Goal: Information Seeking & Learning: Learn about a topic

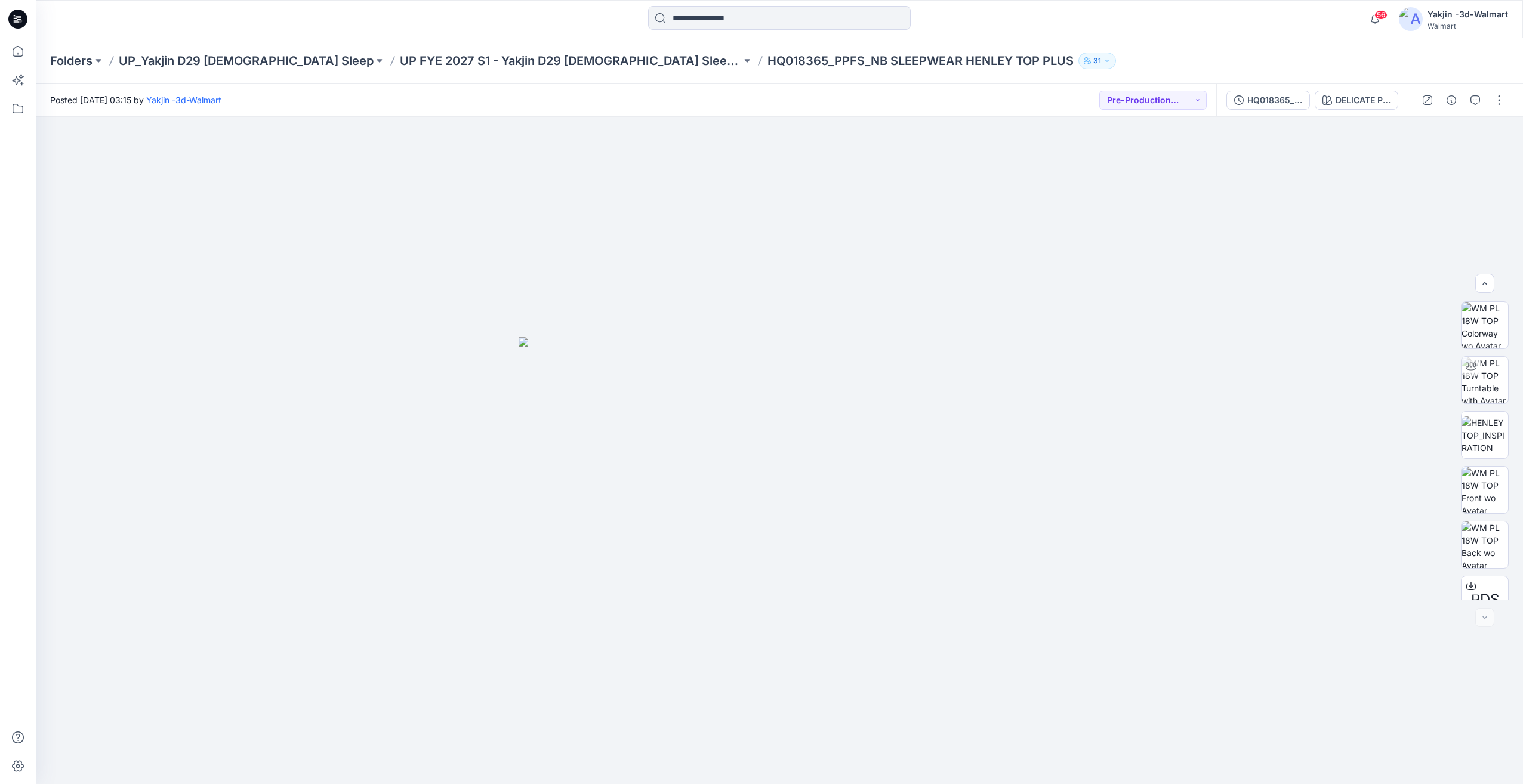
scroll to position [134, 0]
click at [1480, 320] on img at bounding box center [1485, 302] width 46 height 38
click at [488, 68] on p "UP FYE 2027 S1 - Yakjin D29 [DEMOGRAPHIC_DATA] Sleepwear" at bounding box center [571, 60] width 342 height 16
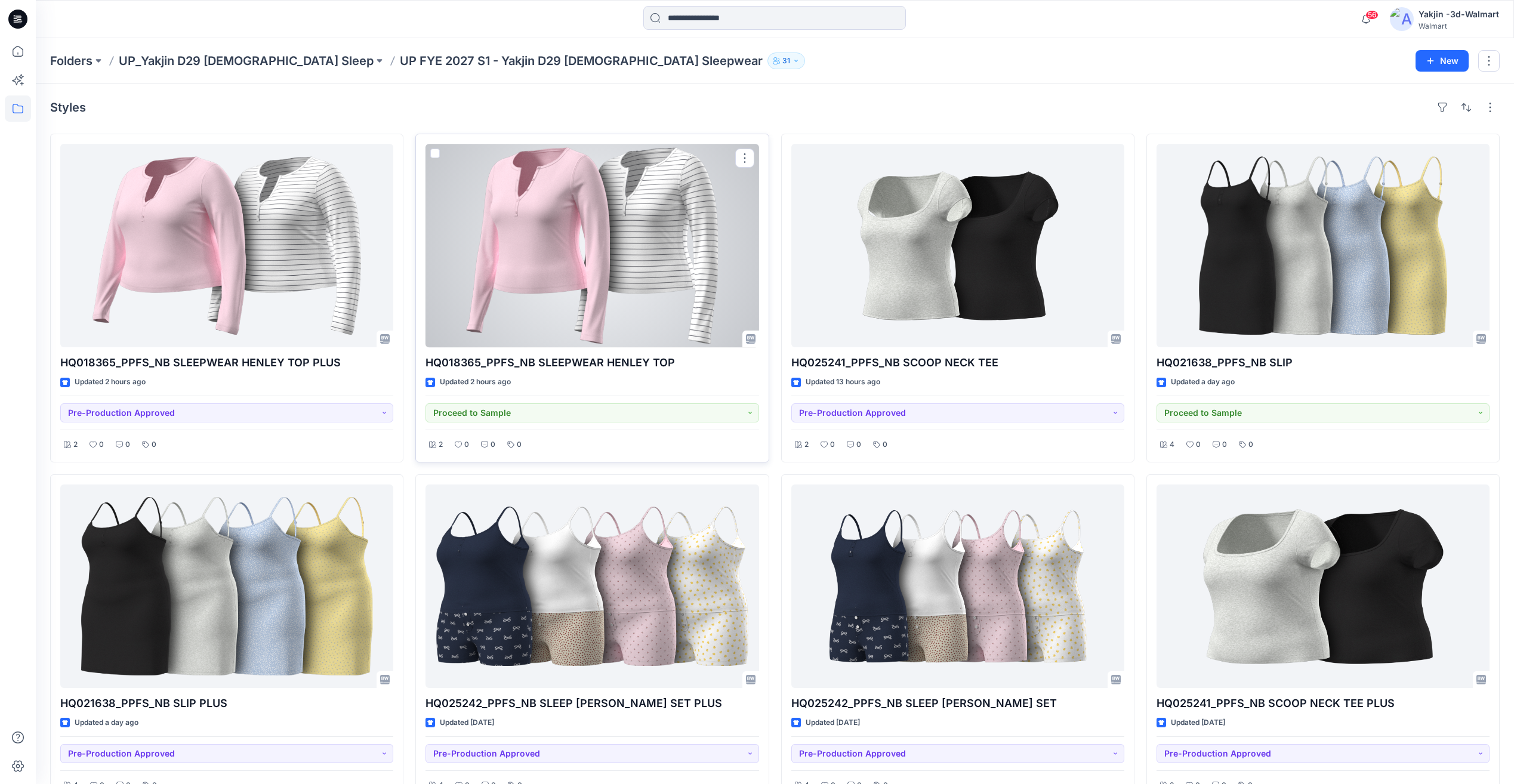
click at [644, 306] on div at bounding box center [592, 245] width 333 height 203
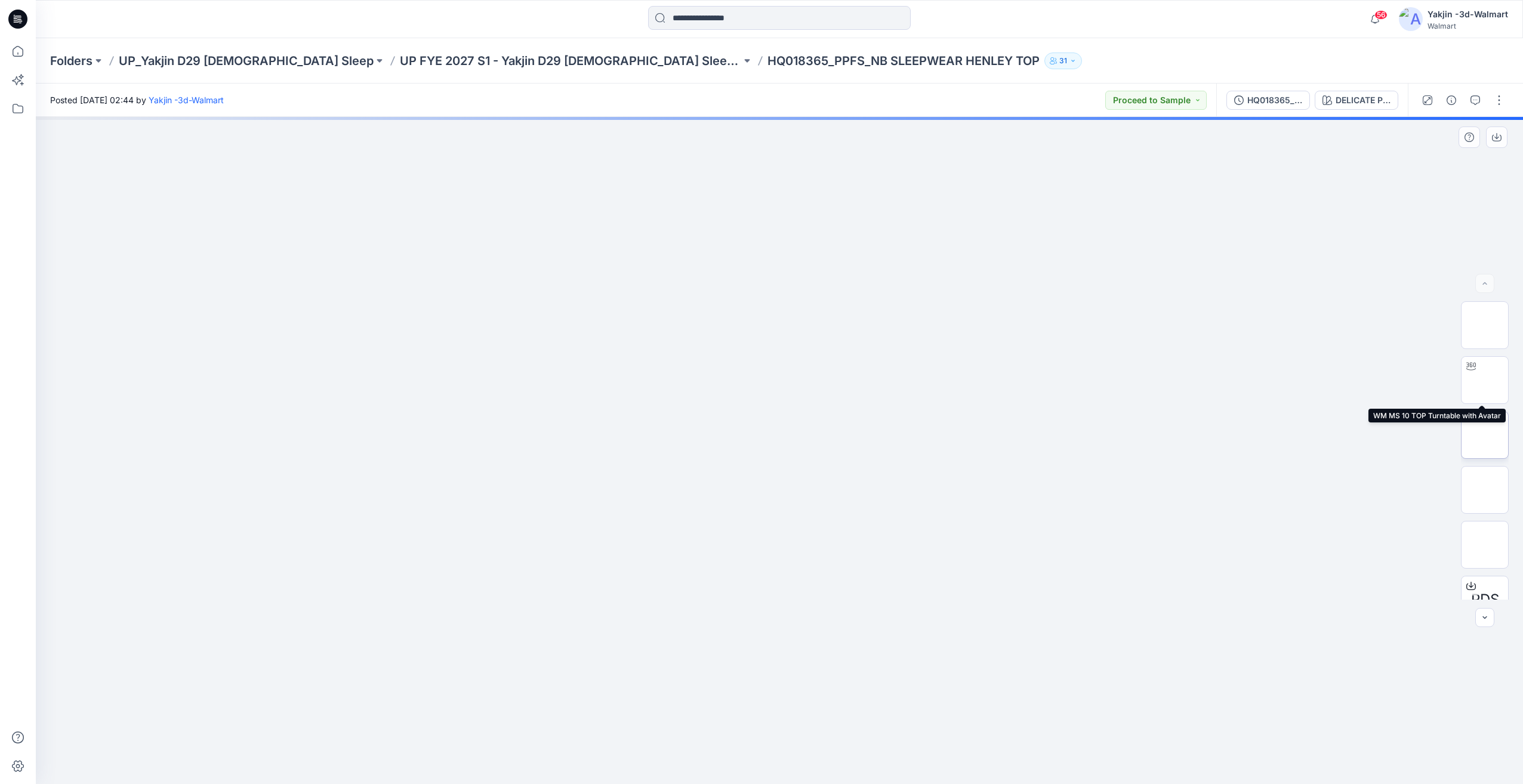
click at [1485, 435] on img at bounding box center [1485, 435] width 0 height 0
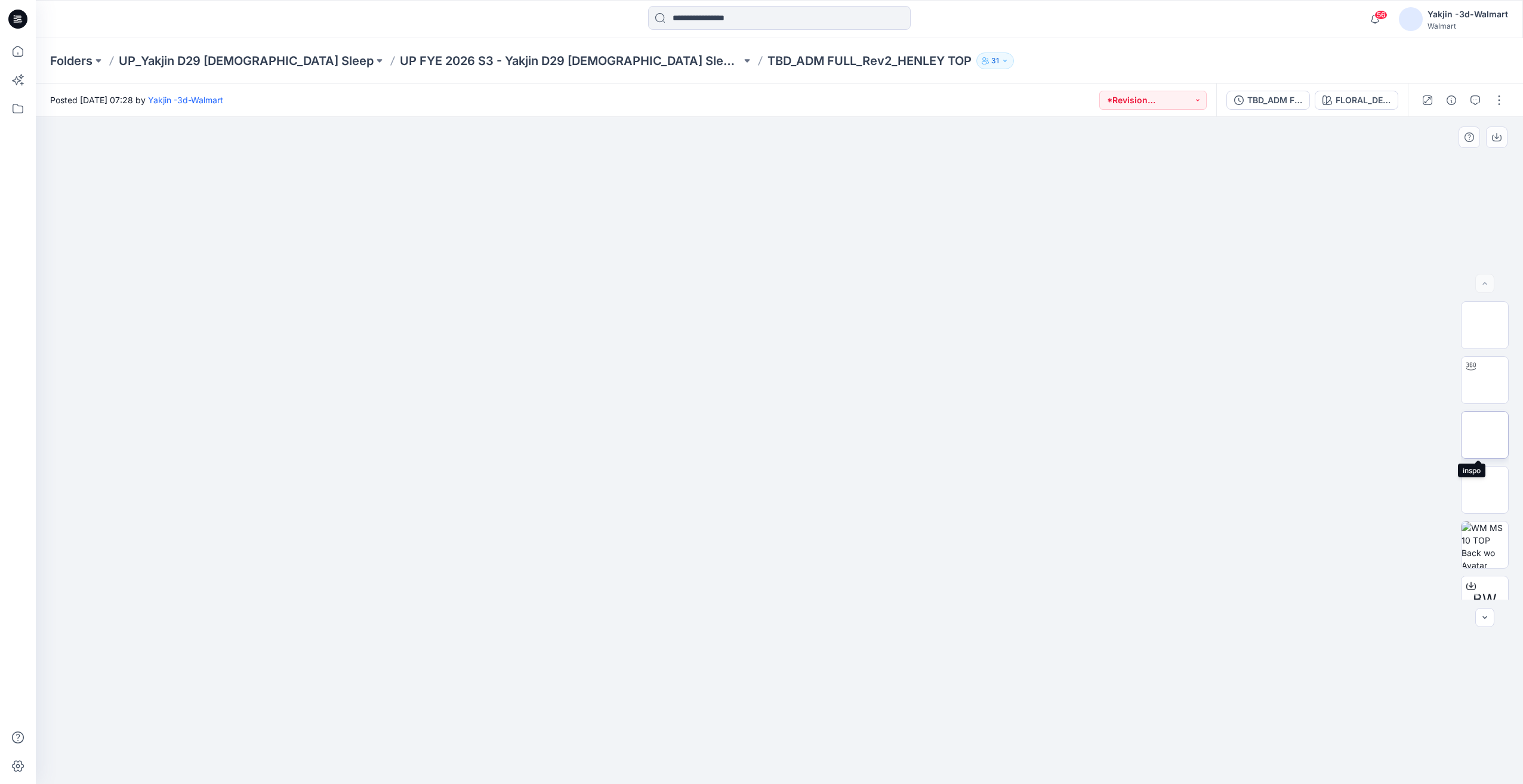
click at [1485, 435] on img at bounding box center [1485, 435] width 0 height 0
click at [1271, 105] on div "TBD_ADM FULL_Rev2_HENLEY TOP" at bounding box center [1275, 100] width 55 height 13
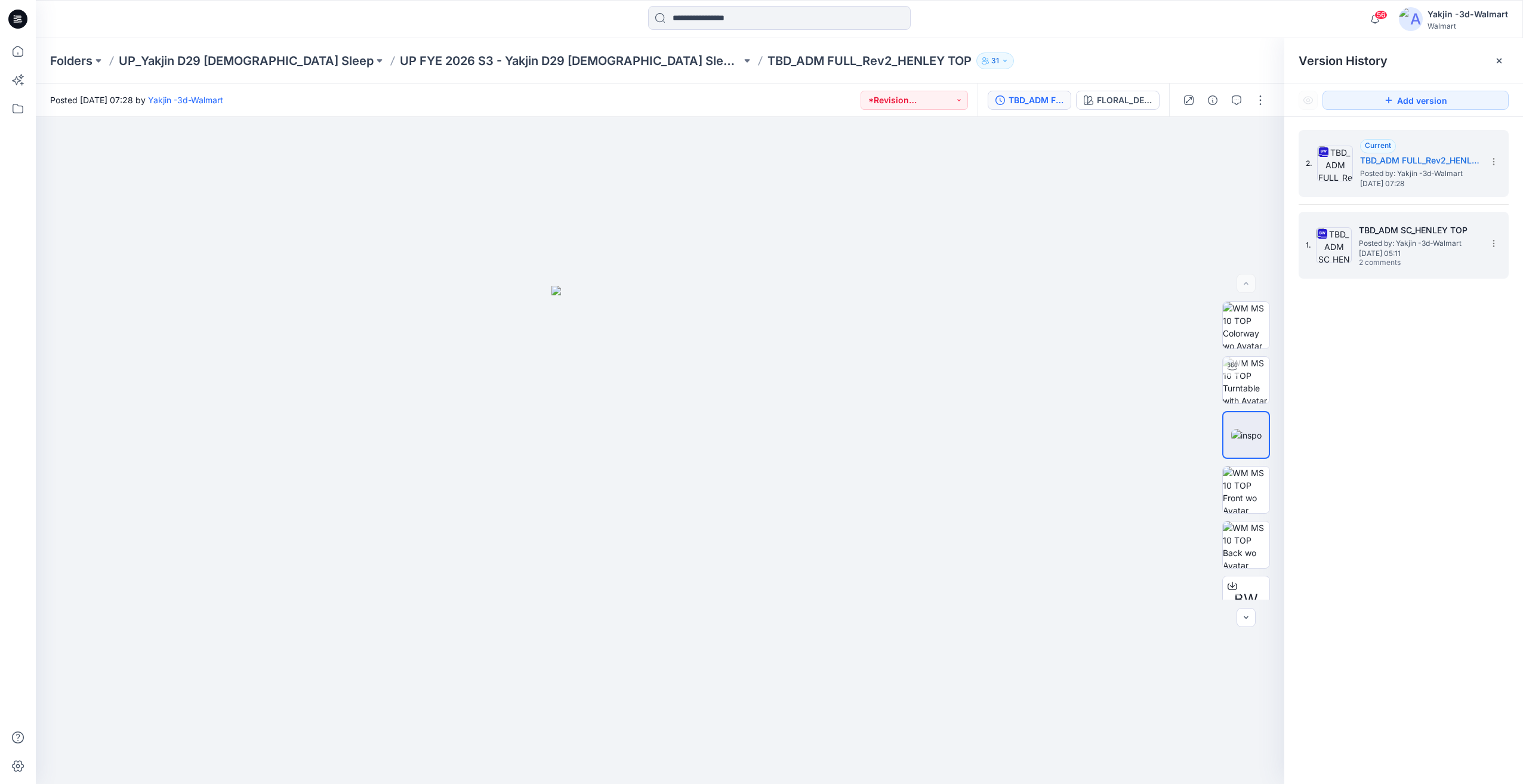
click at [1368, 258] on span "2 comments" at bounding box center [1401, 263] width 83 height 10
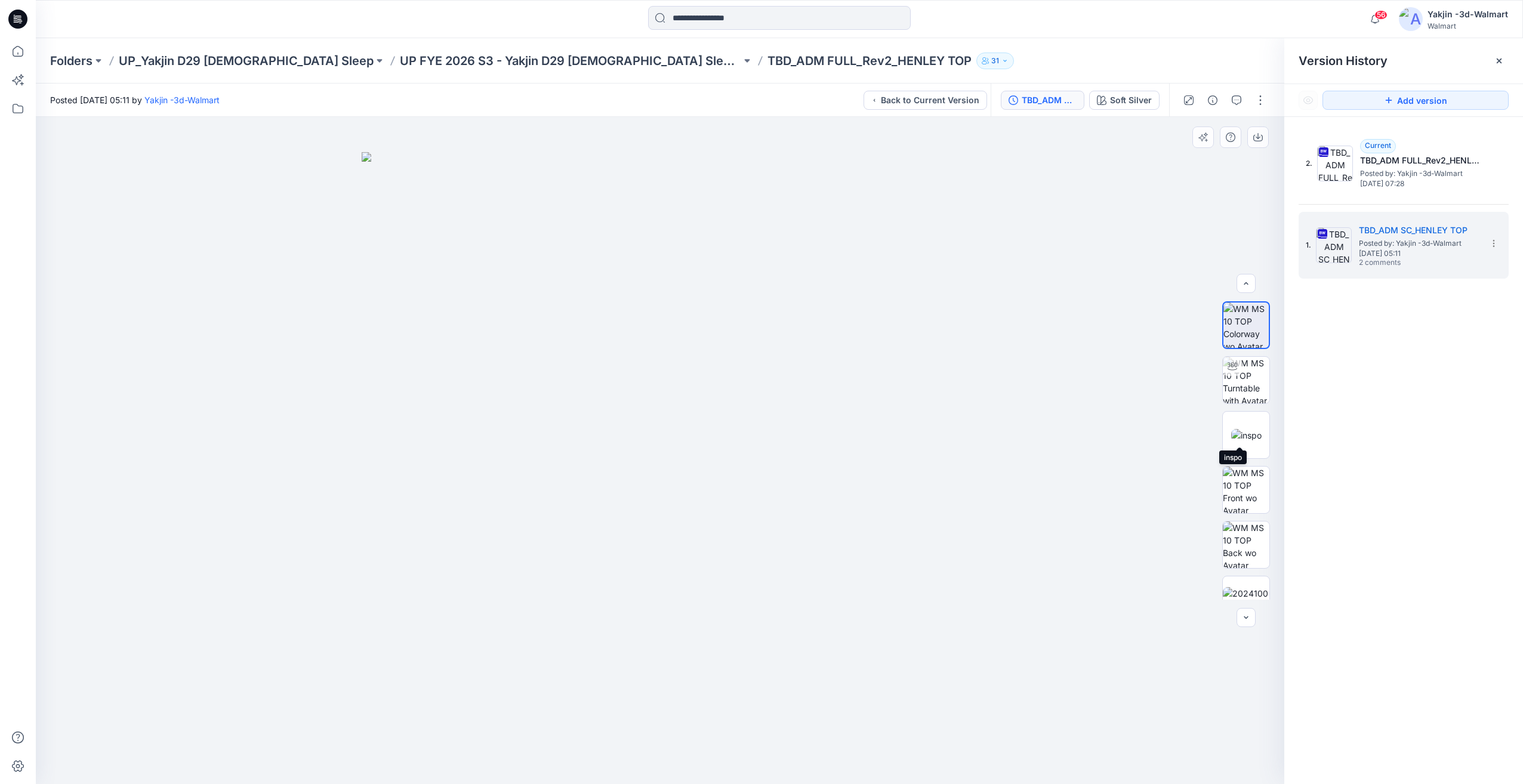
scroll to position [24, 0]
click at [1236, 104] on icon "button" at bounding box center [1237, 100] width 10 height 10
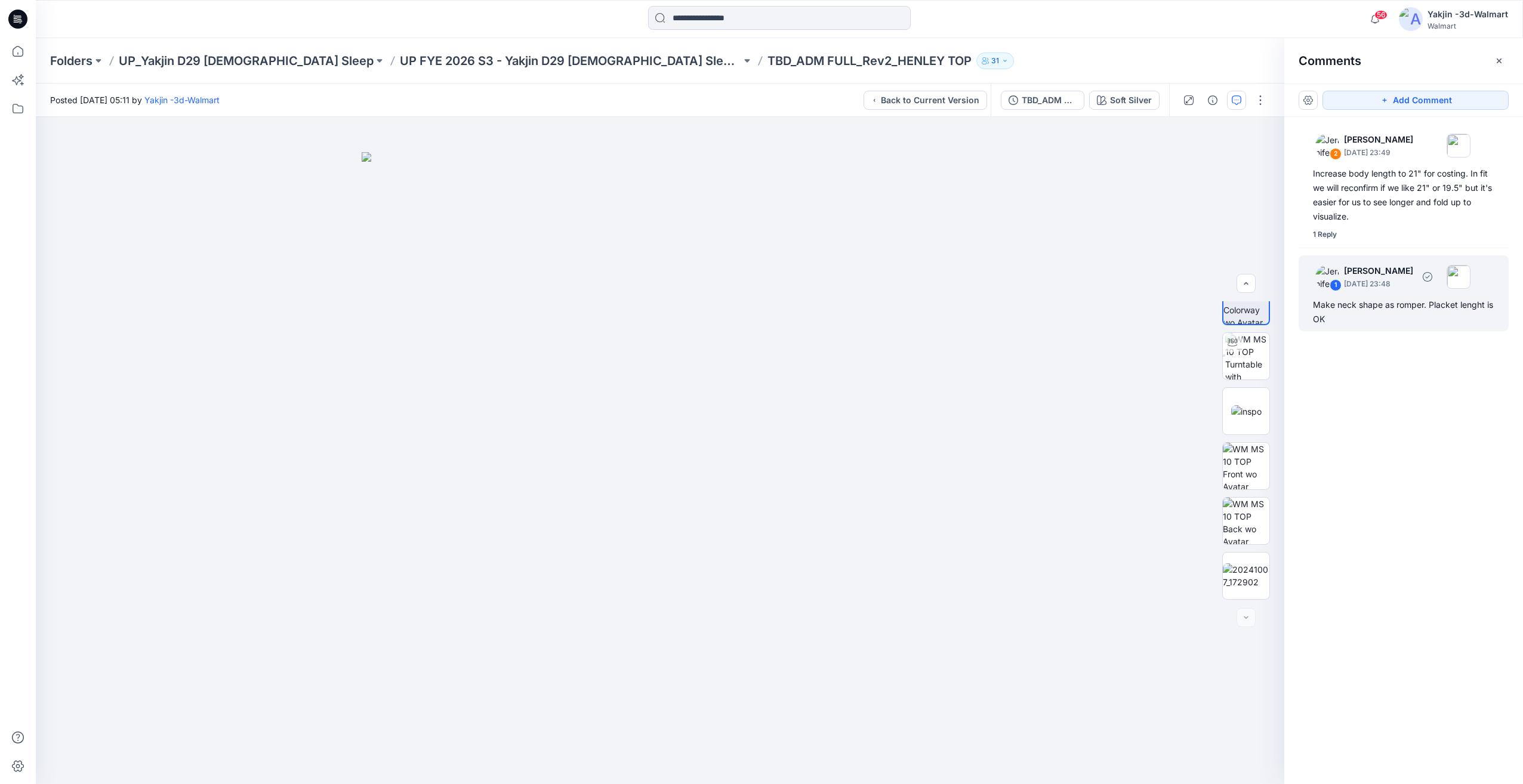
click at [1407, 322] on div "Make neck shape as romper. Placket lenght is OK" at bounding box center [1404, 312] width 181 height 29
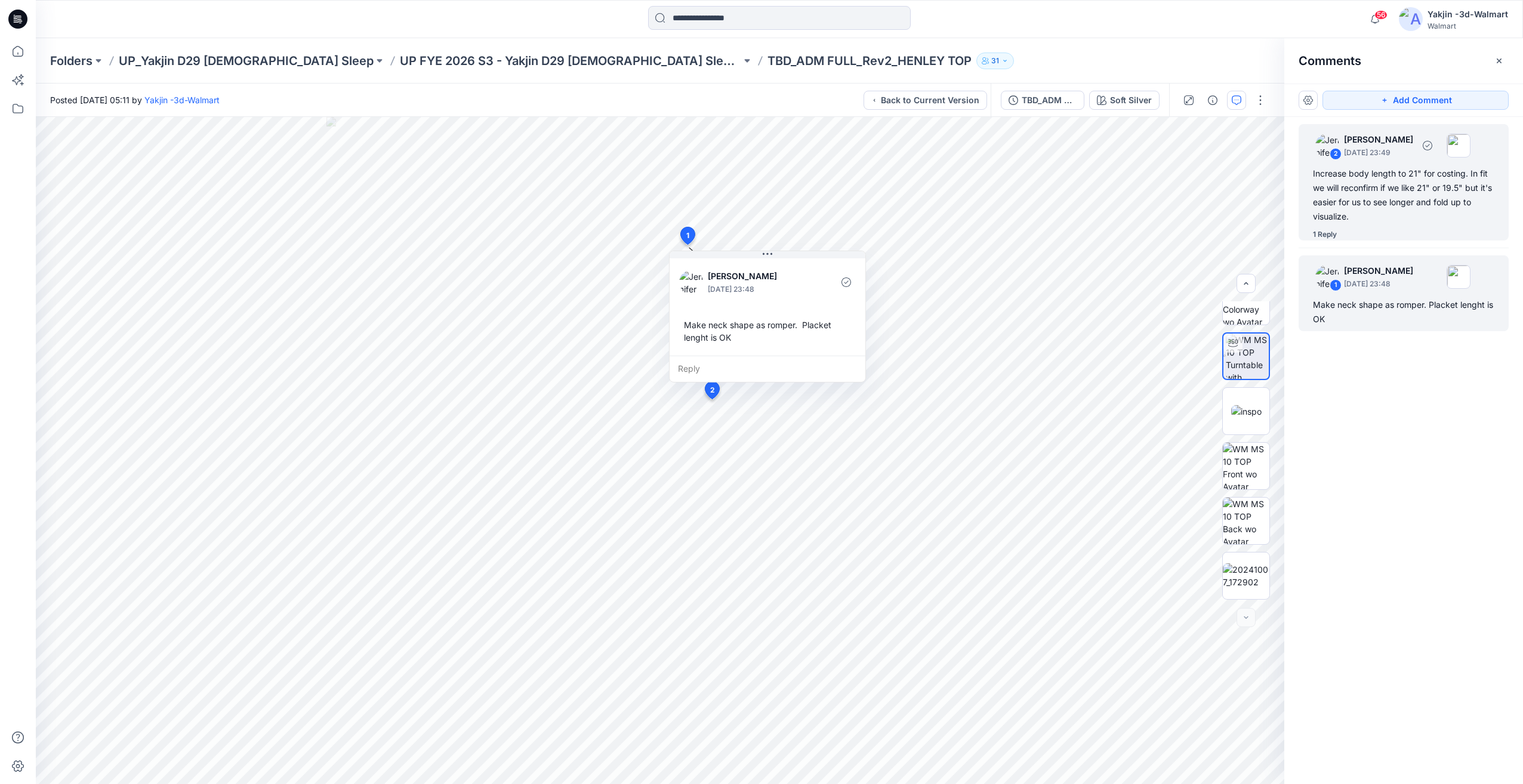
click at [1405, 196] on div "Increase body length to 21" for costing. In fit we will reconfirm if we like 21…" at bounding box center [1404, 195] width 181 height 57
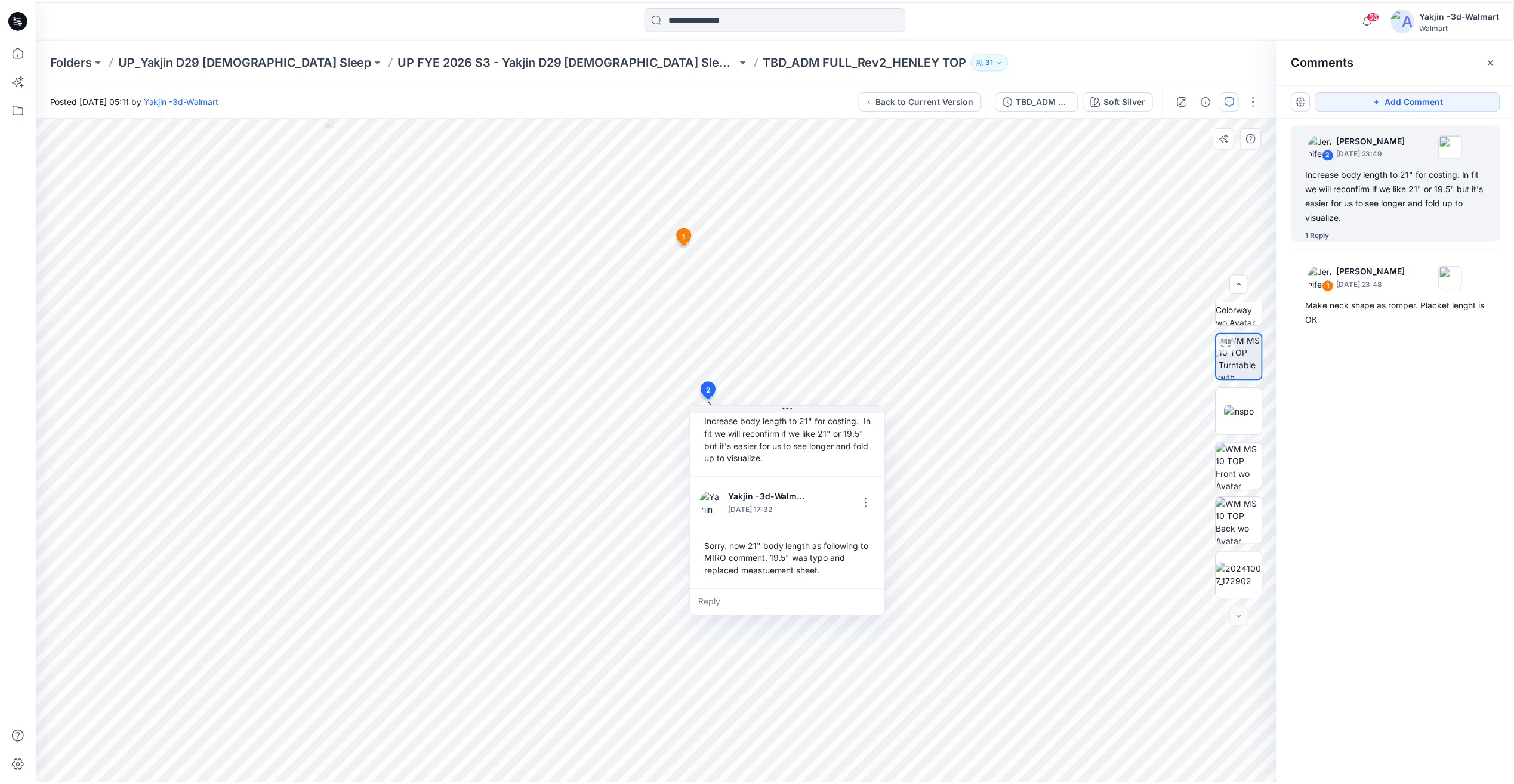
scroll to position [0, 0]
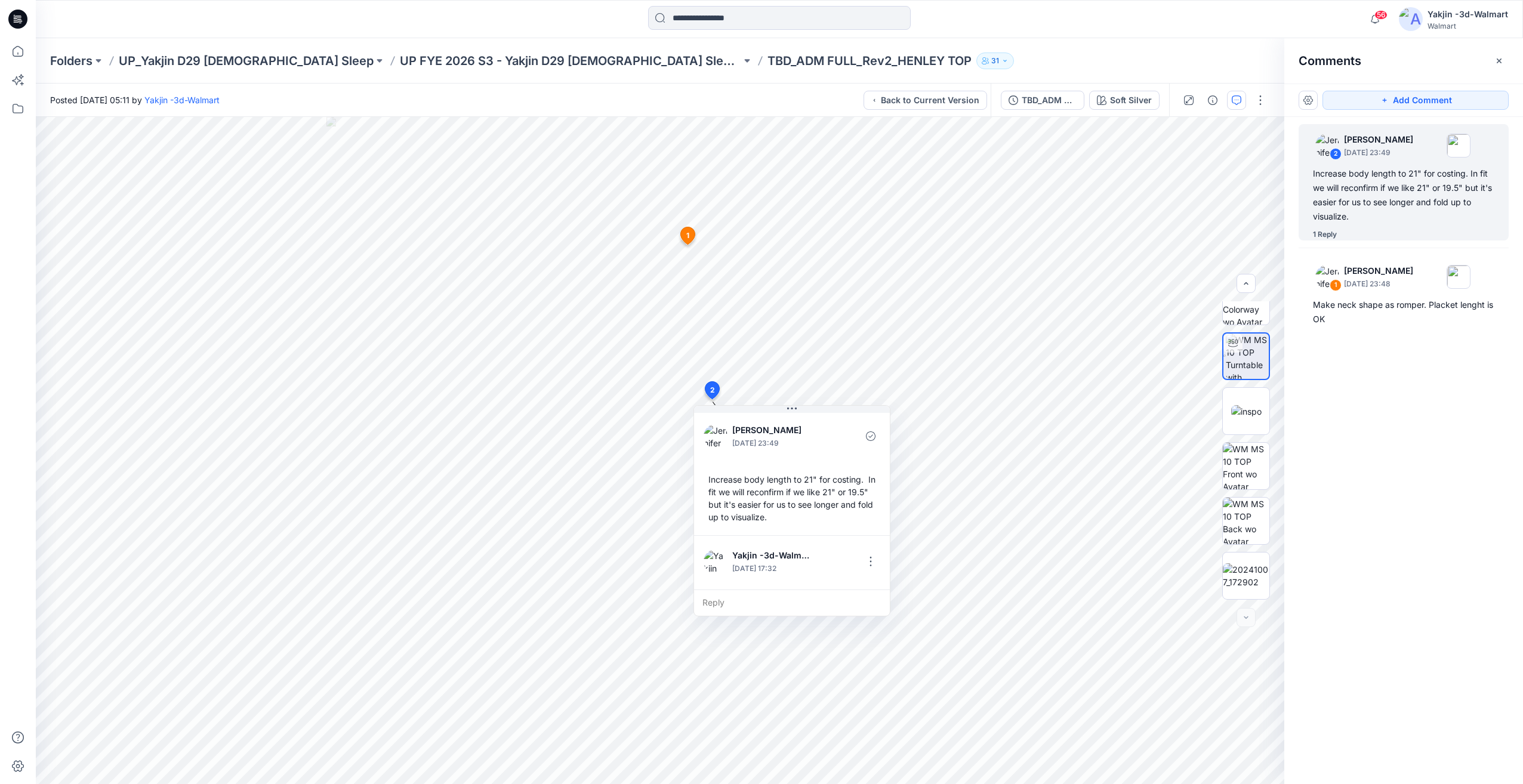
click at [538, 50] on div "Folders UP_Yakjin D29 [DEMOGRAPHIC_DATA] Sleep UP FYE 2026 S3 - Yakjin D29 [DEM…" at bounding box center [779, 61] width 1487 height 45
click at [533, 60] on p "UP FYE 2026 S3 - Yakjin D29 [DEMOGRAPHIC_DATA] Sleepwear" at bounding box center [571, 60] width 342 height 16
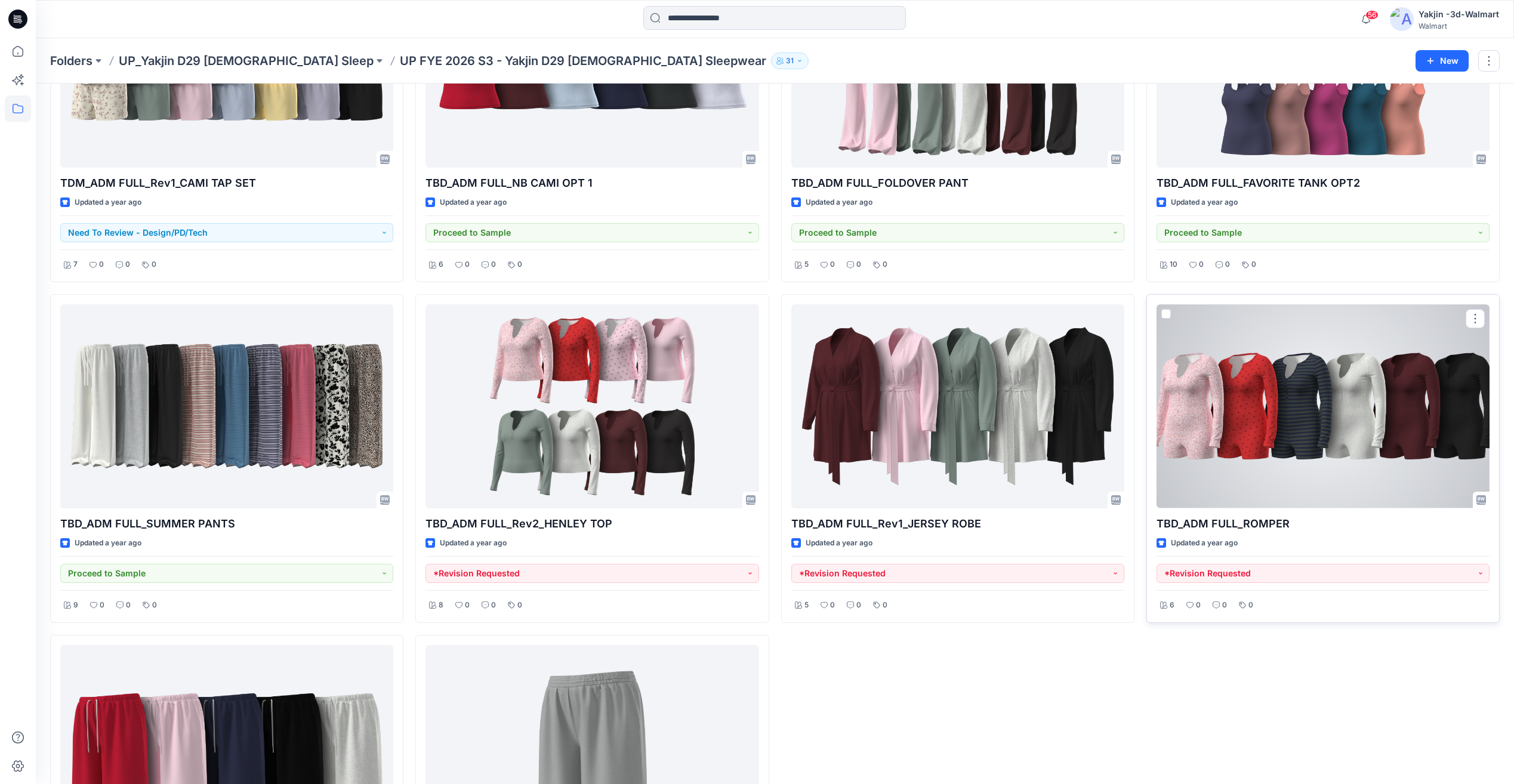
scroll to position [2233, 0]
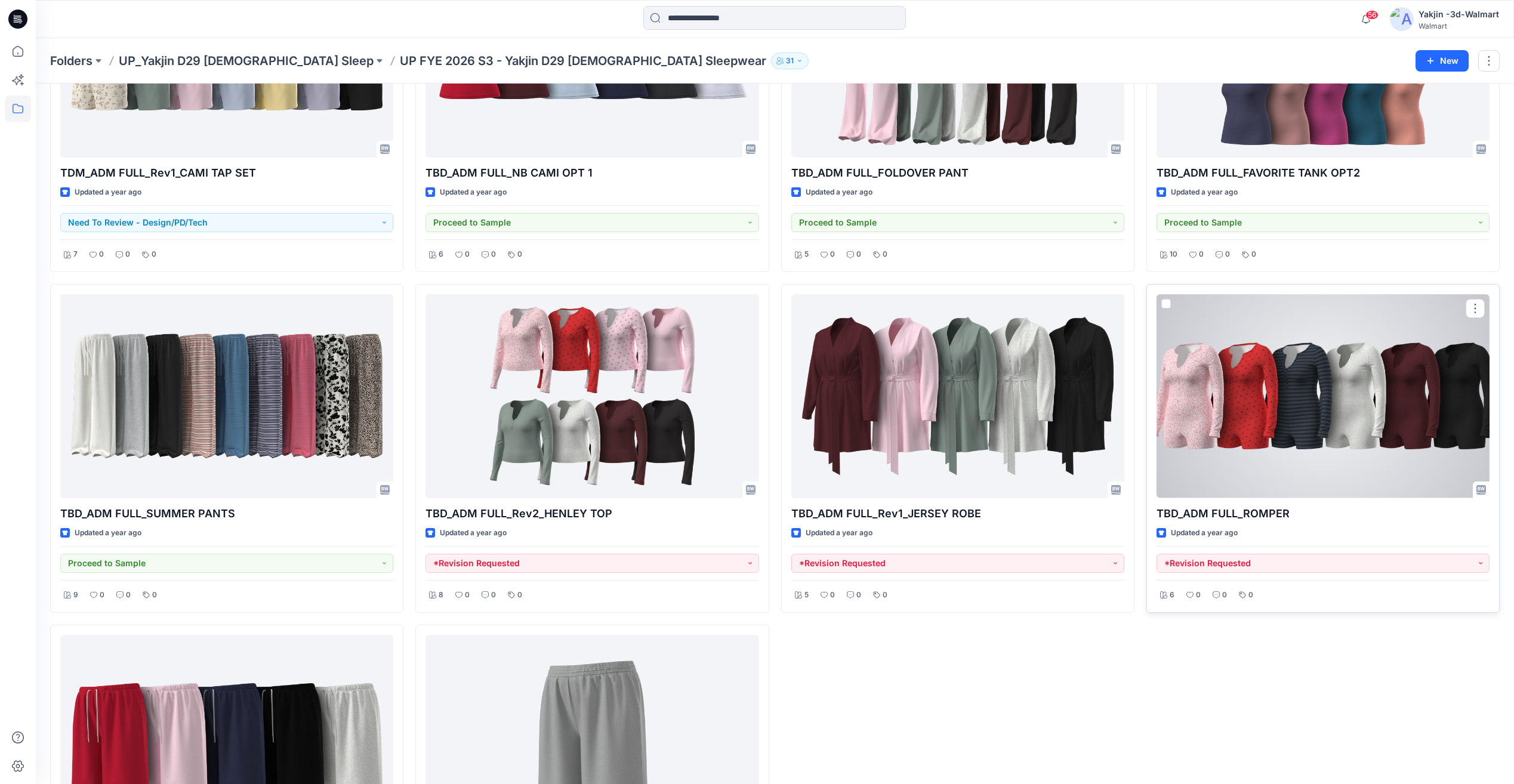
click at [1272, 429] on div at bounding box center [1322, 396] width 333 height 203
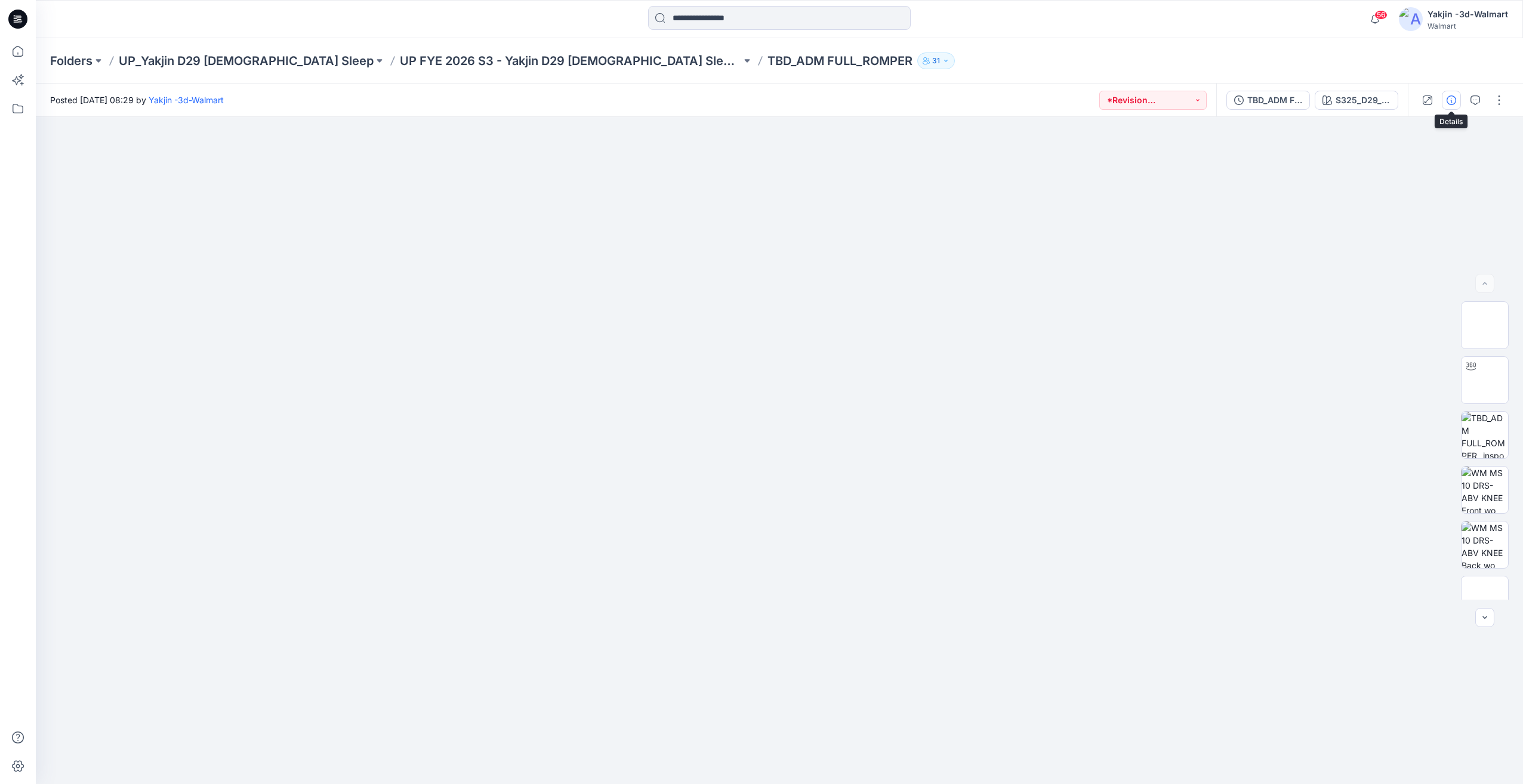
click at [1454, 100] on icon "button" at bounding box center [1452, 100] width 10 height 10
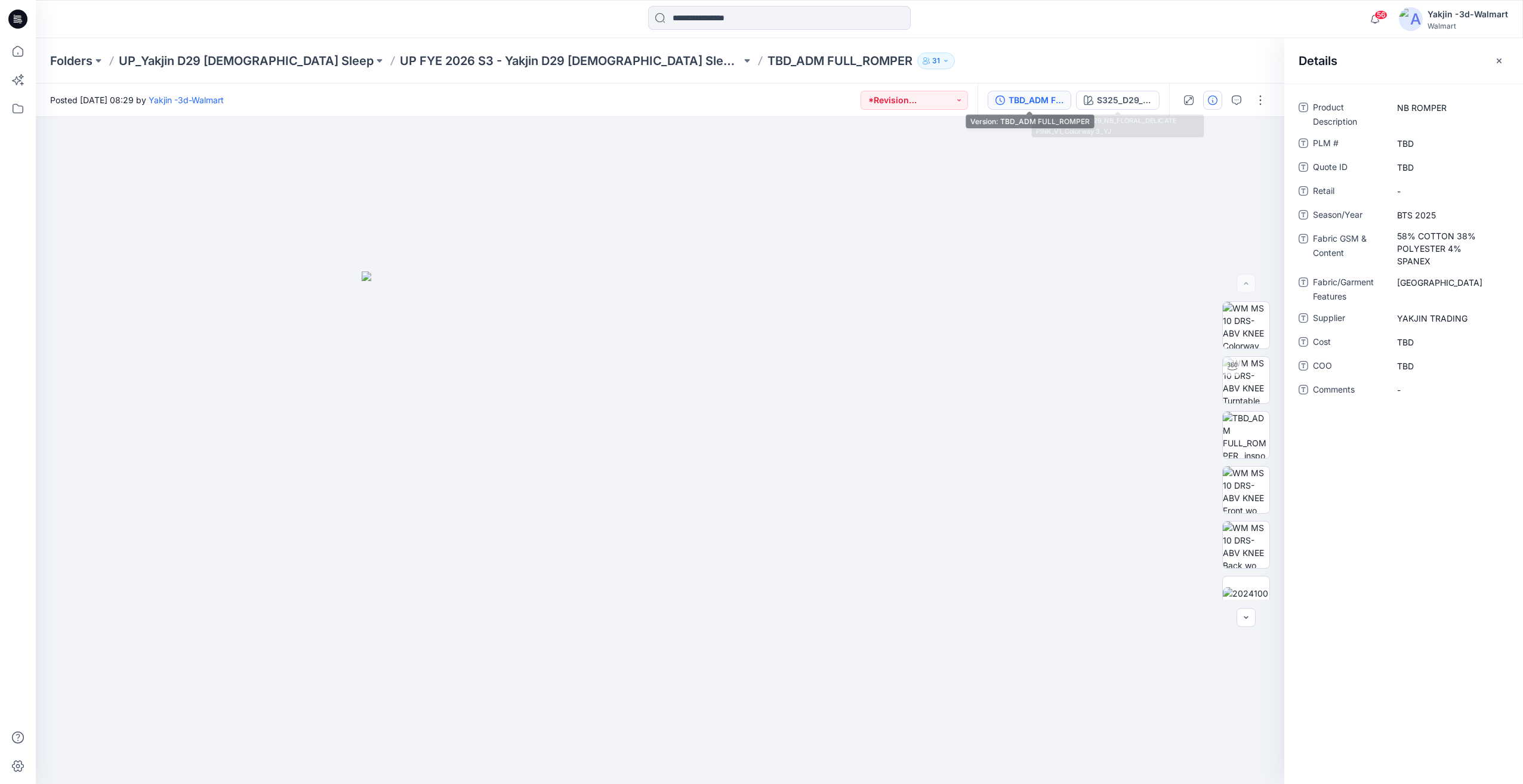
click at [1036, 104] on div "TBD_ADM FULL_ROMPER" at bounding box center [1036, 100] width 55 height 13
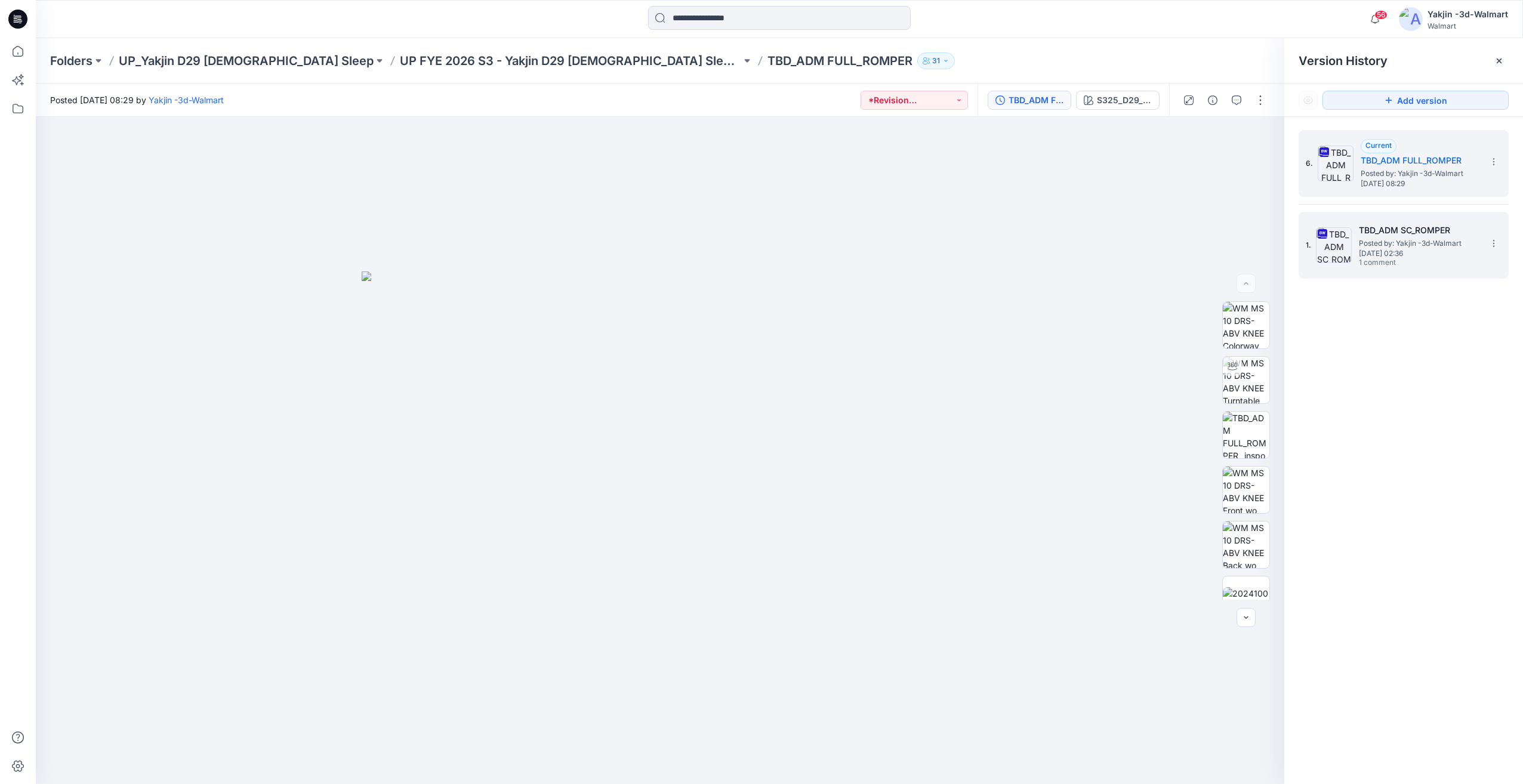
click at [1381, 233] on h5 "TBD_ADM SC_ROMPER" at bounding box center [1419, 231] width 119 height 15
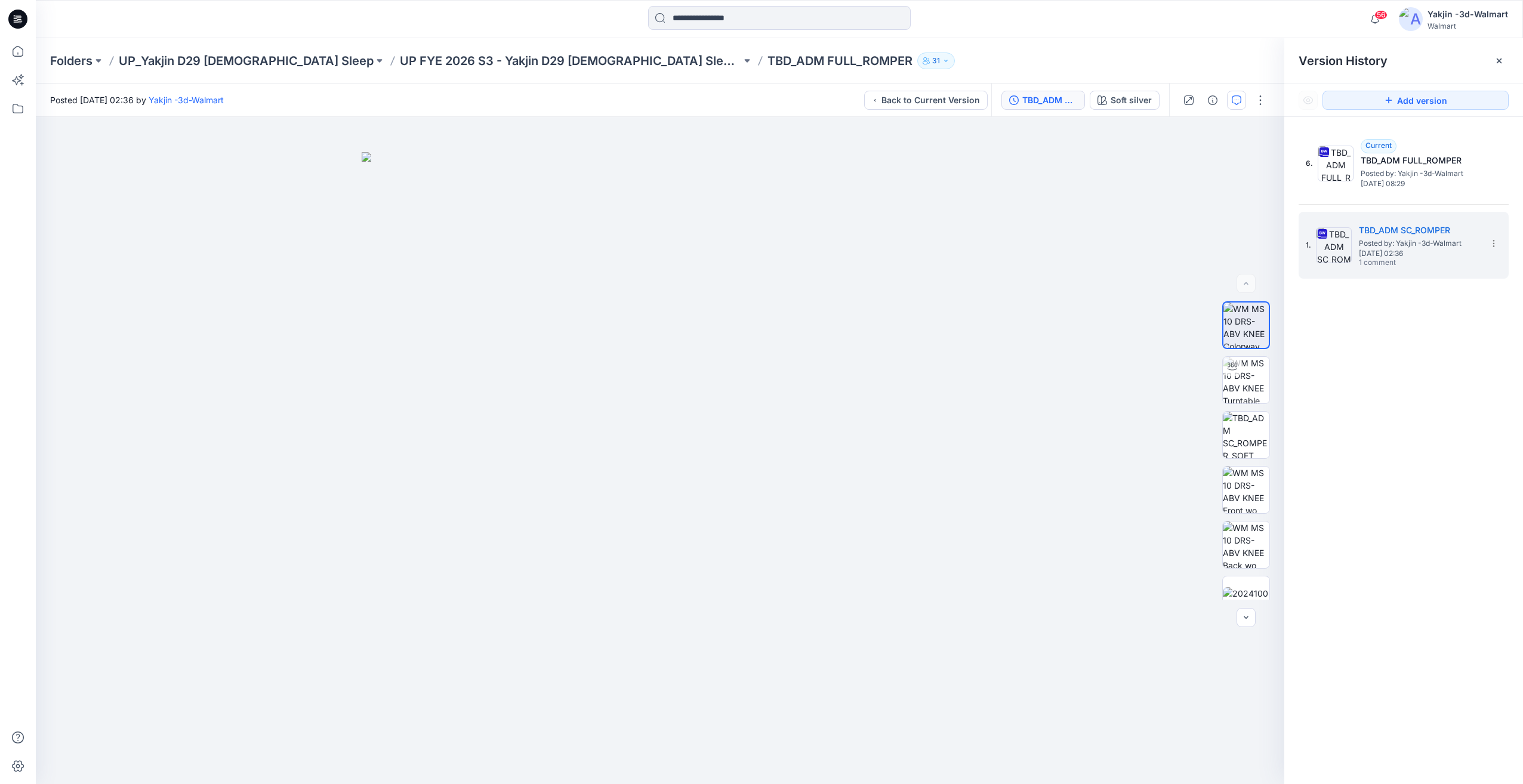
click at [1239, 109] on button "button" at bounding box center [1236, 100] width 19 height 19
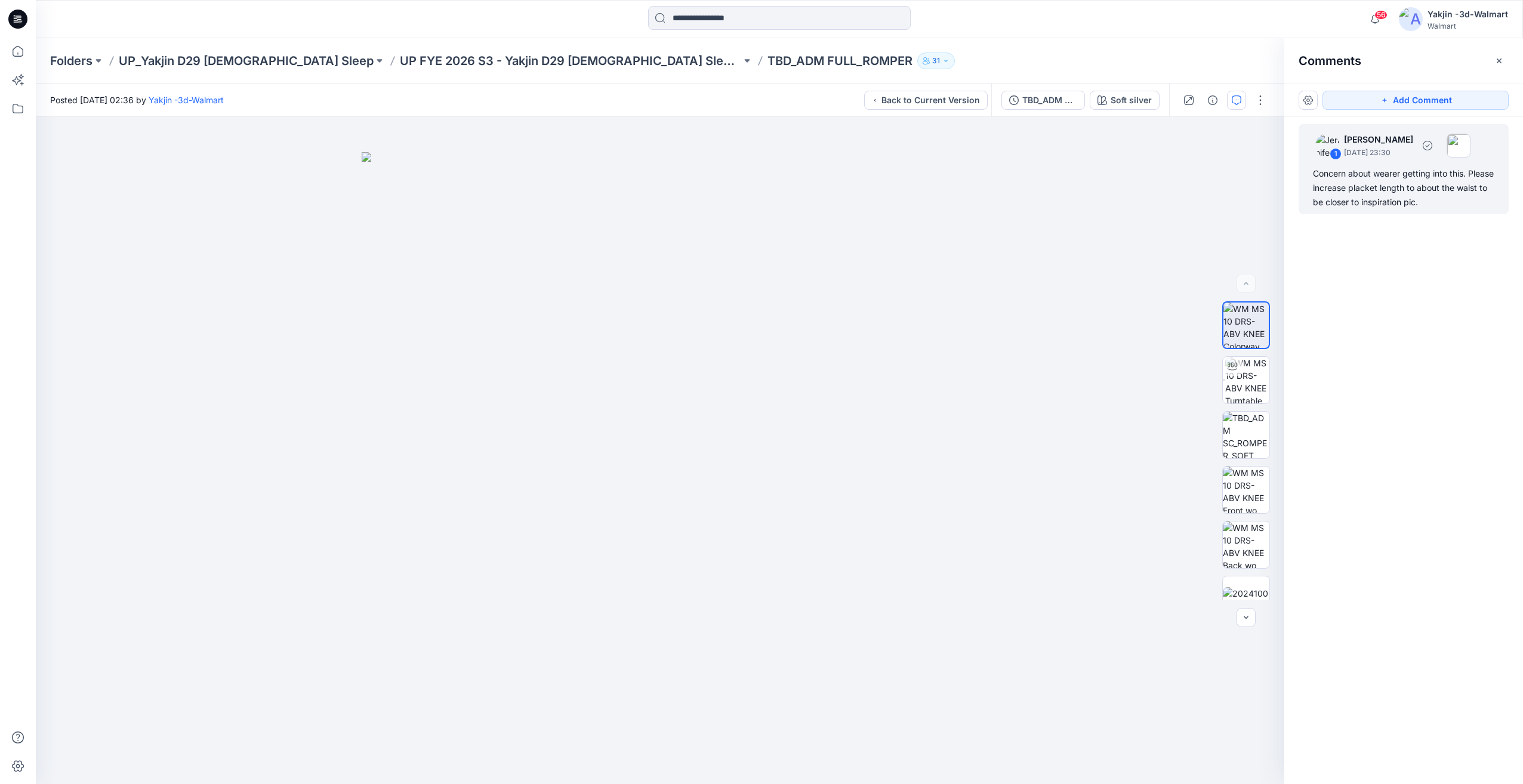
click at [1401, 188] on div "Concern about wearer getting into this. Please increase placket length to about…" at bounding box center [1404, 187] width 181 height 43
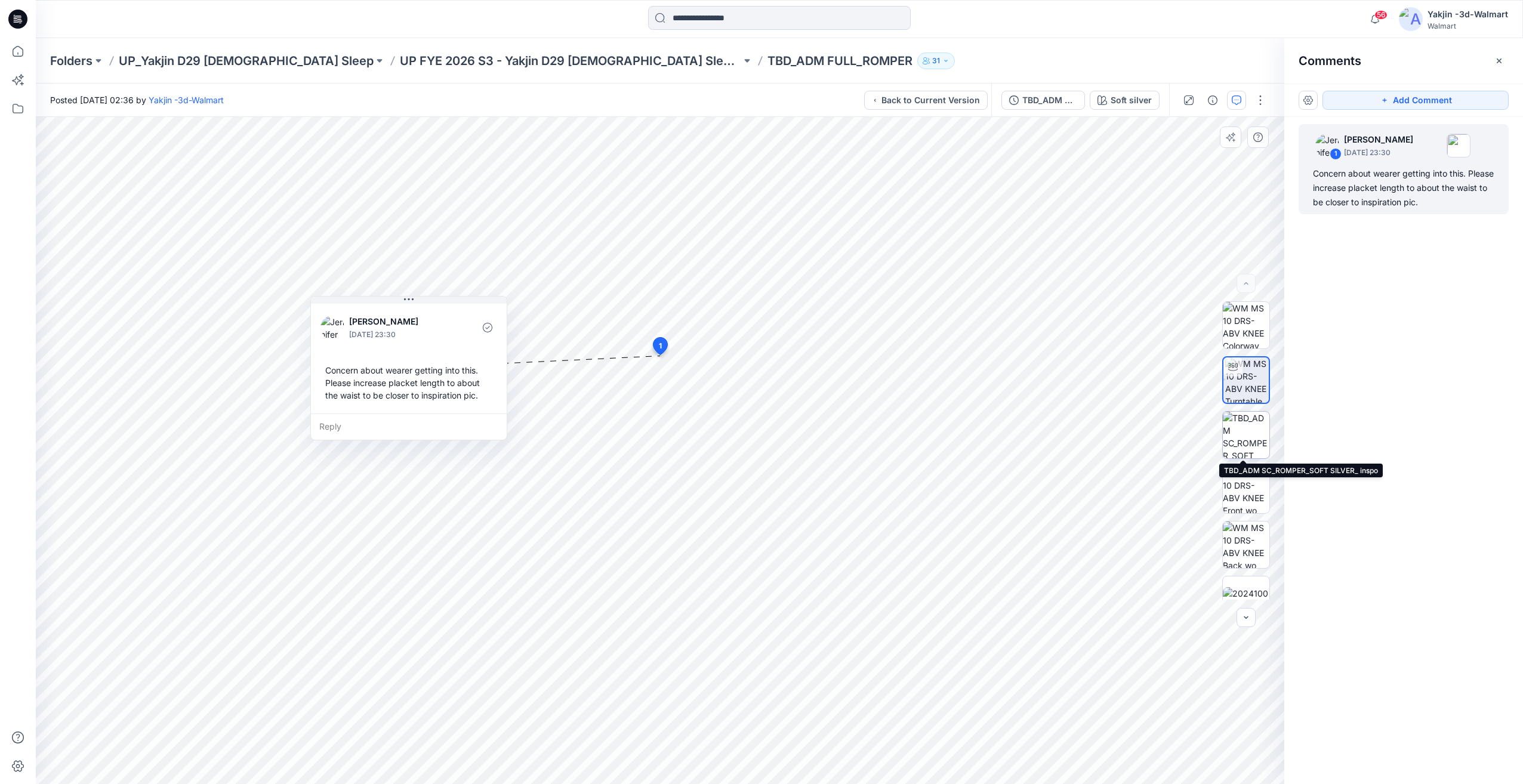
click at [1242, 427] on img at bounding box center [1246, 435] width 46 height 46
